Goal: Task Accomplishment & Management: Manage account settings

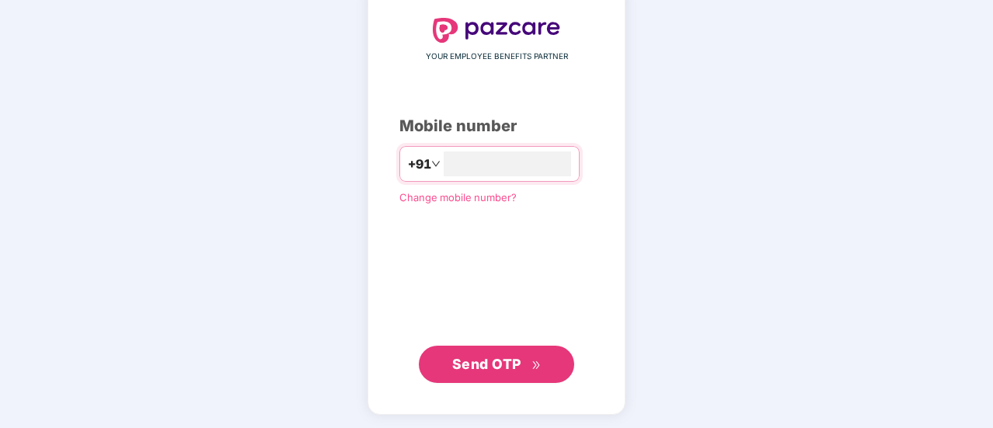
type input "**********"
click at [480, 355] on span "Send OTP" at bounding box center [486, 363] width 69 height 16
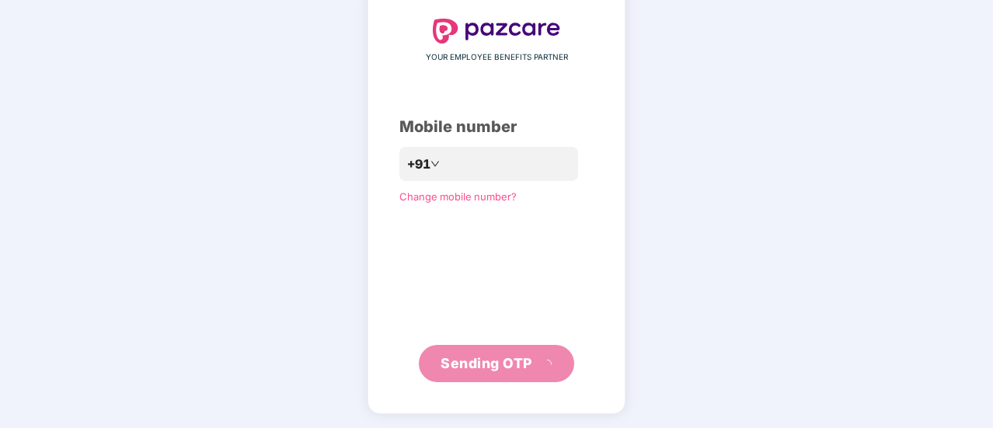
scroll to position [78, 0]
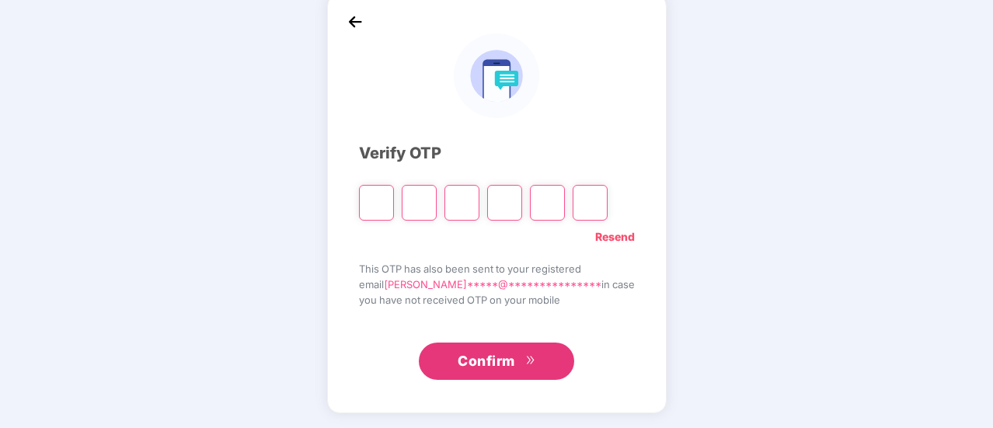
type input "*"
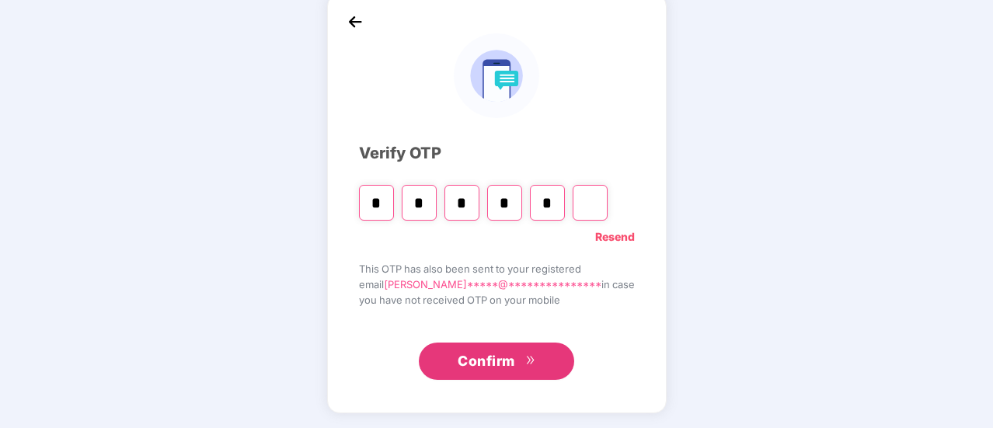
type input "*"
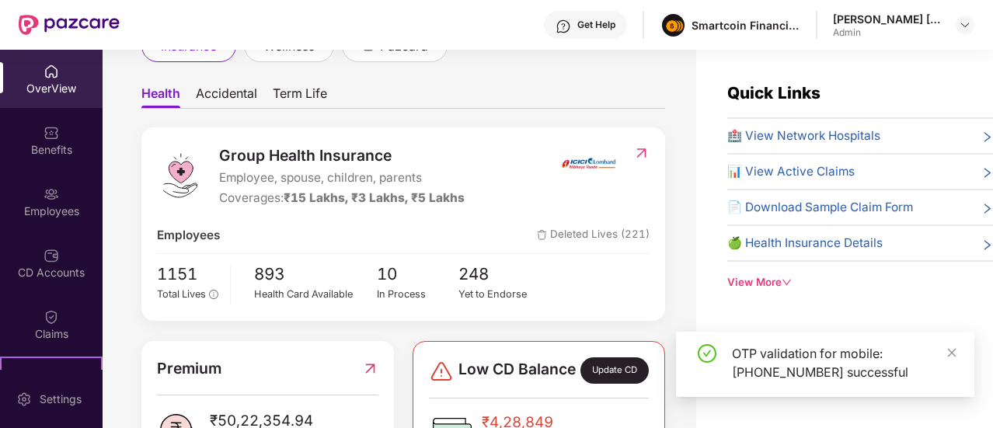
scroll to position [130, 0]
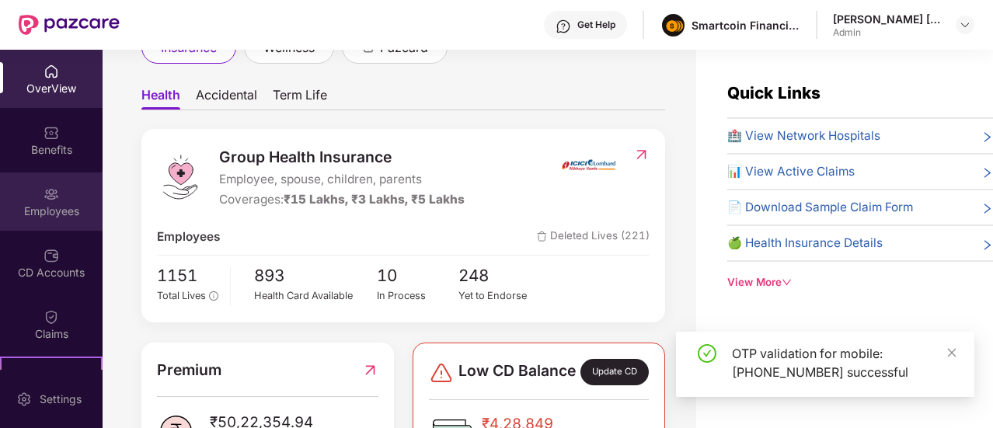
click at [54, 205] on div "Employees" at bounding box center [51, 212] width 103 height 16
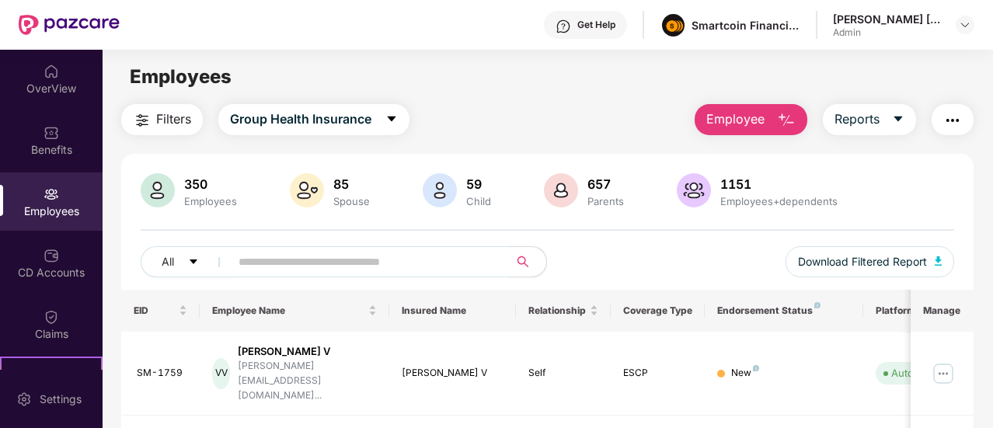
click at [284, 263] on input "text" at bounding box center [363, 261] width 249 height 23
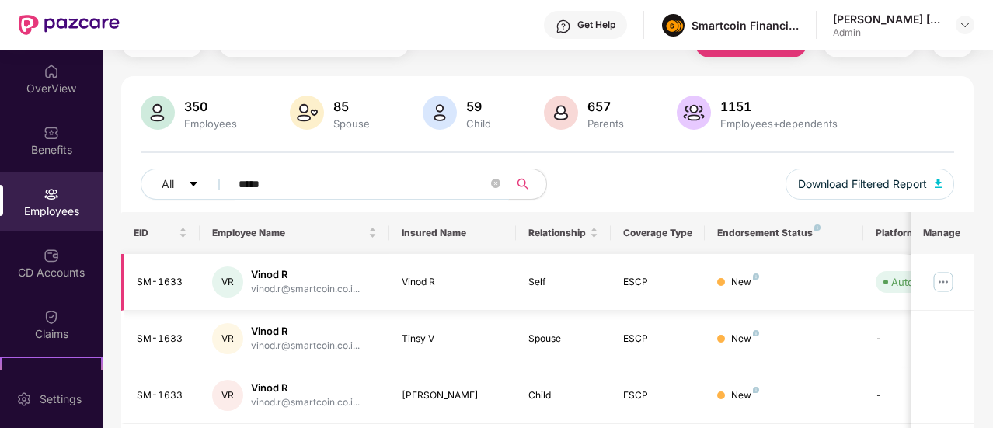
scroll to position [76, 0]
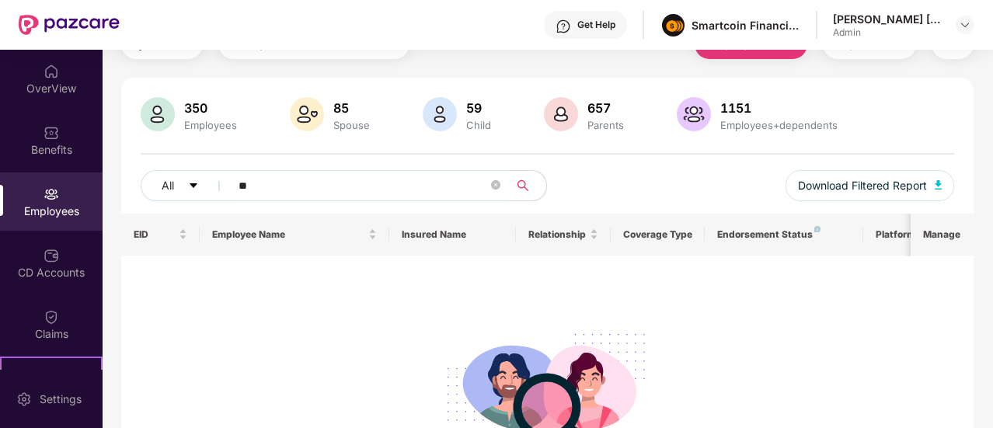
type input "*"
